Goal: Check status

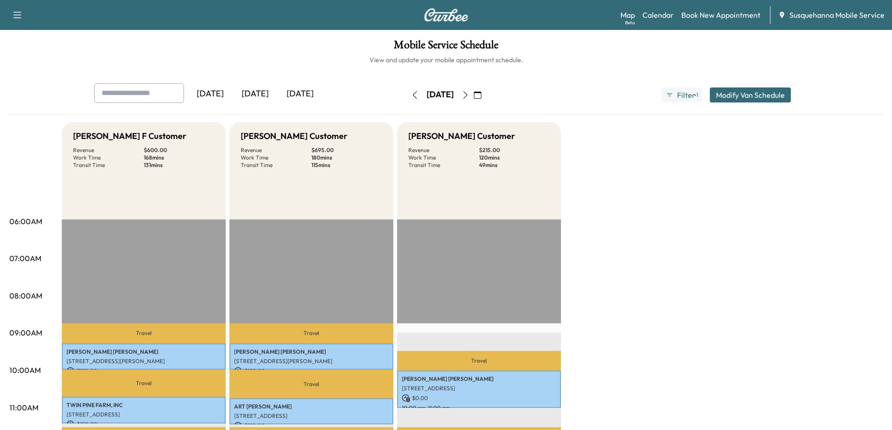
click at [467, 95] on icon "button" at bounding box center [465, 94] width 4 height 7
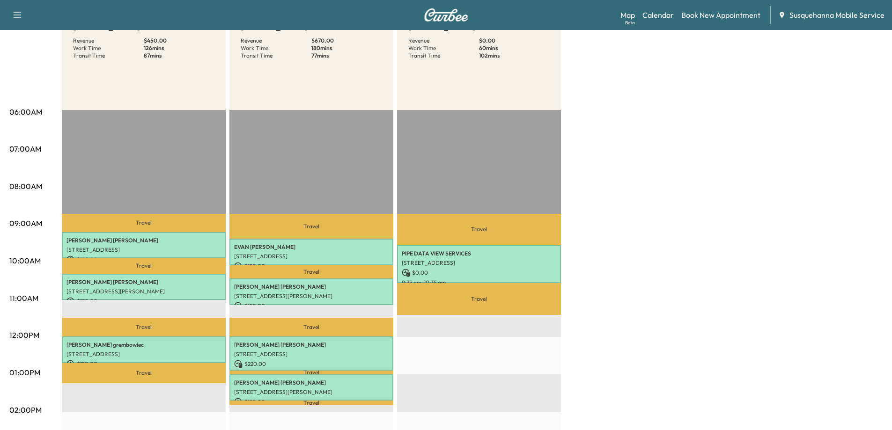
scroll to position [140, 0]
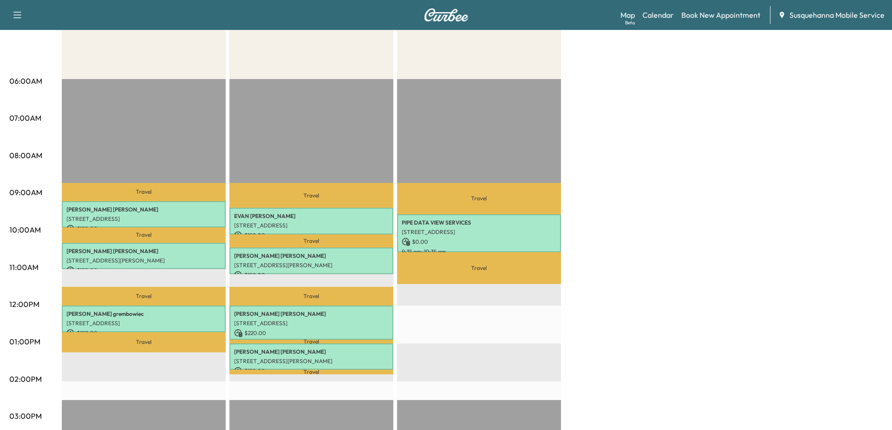
click at [651, 168] on div "[PERSON_NAME] F Customer Revenue $ 450.00 Work Time 126 mins Transit Time 87 mi…" at bounding box center [472, 333] width 821 height 702
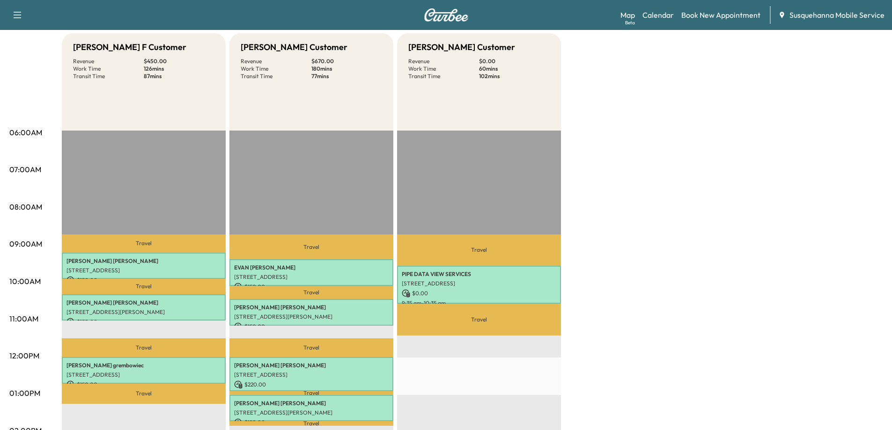
scroll to position [0, 0]
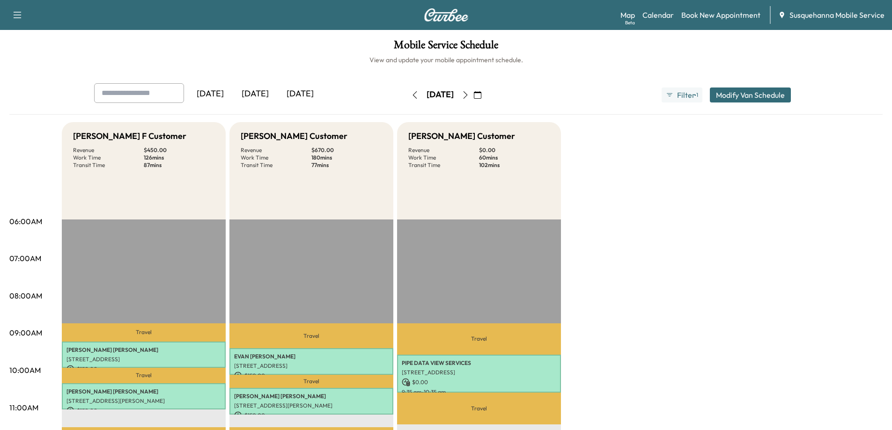
drag, startPoint x: 610, startPoint y: 107, endPoint x: 624, endPoint y: 125, distance: 23.3
click at [610, 109] on div "[DATE] [DATE] [DATE] [DATE] September 2025 S M T W T F S 31 1 2 3 4 5 6 7 8 9 1…" at bounding box center [445, 98] width 873 height 31
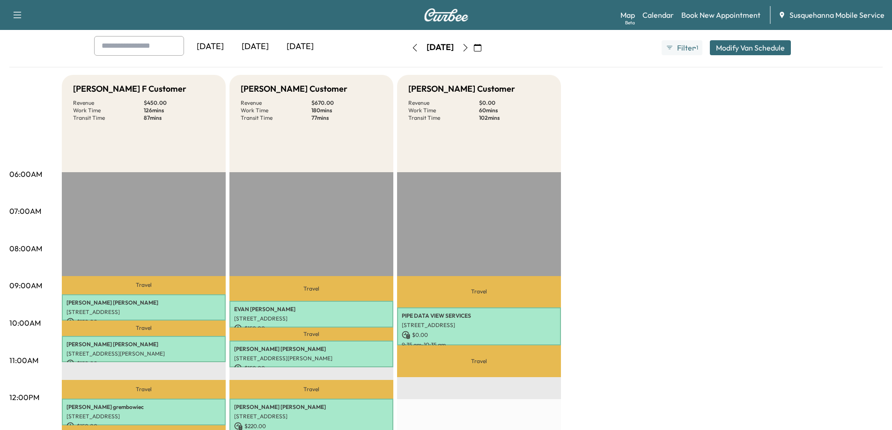
scroll to position [187, 0]
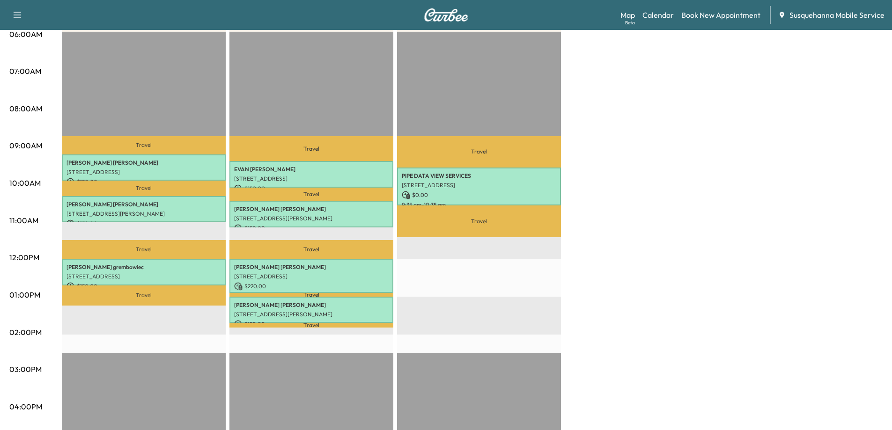
click at [676, 193] on div "[PERSON_NAME] F Customer Revenue $ 450.00 Work Time 126 mins Transit Time 87 mi…" at bounding box center [472, 286] width 821 height 702
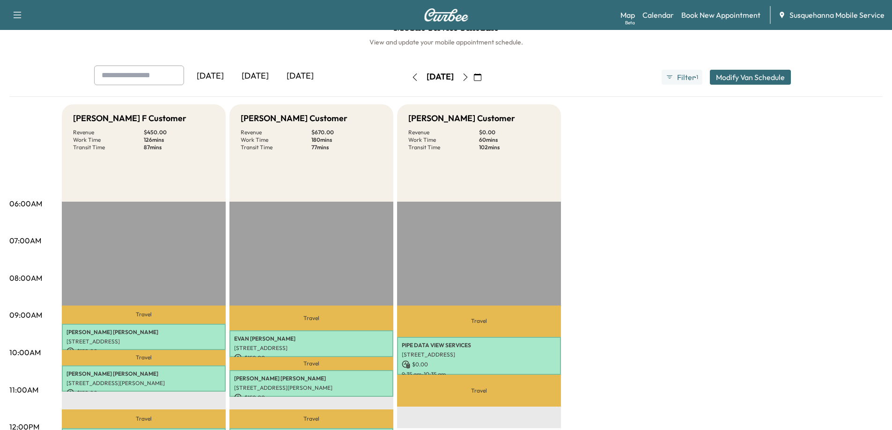
scroll to position [0, 0]
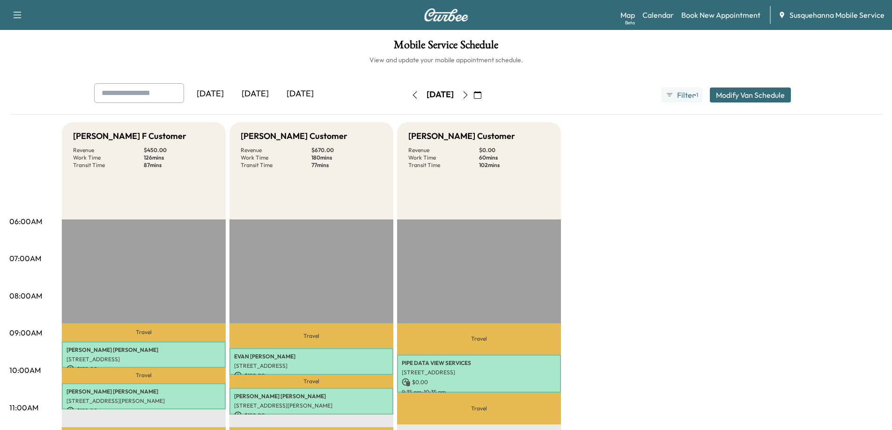
drag, startPoint x: 623, startPoint y: 186, endPoint x: 619, endPoint y: 179, distance: 8.4
click at [611, 89] on div "[DATE] [DATE] [DATE] [DATE] September 2025 S M T W T F S 31 1 2 3 4 5 6 7 8 9 1…" at bounding box center [446, 94] width 719 height 23
